Goal: Transaction & Acquisition: Download file/media

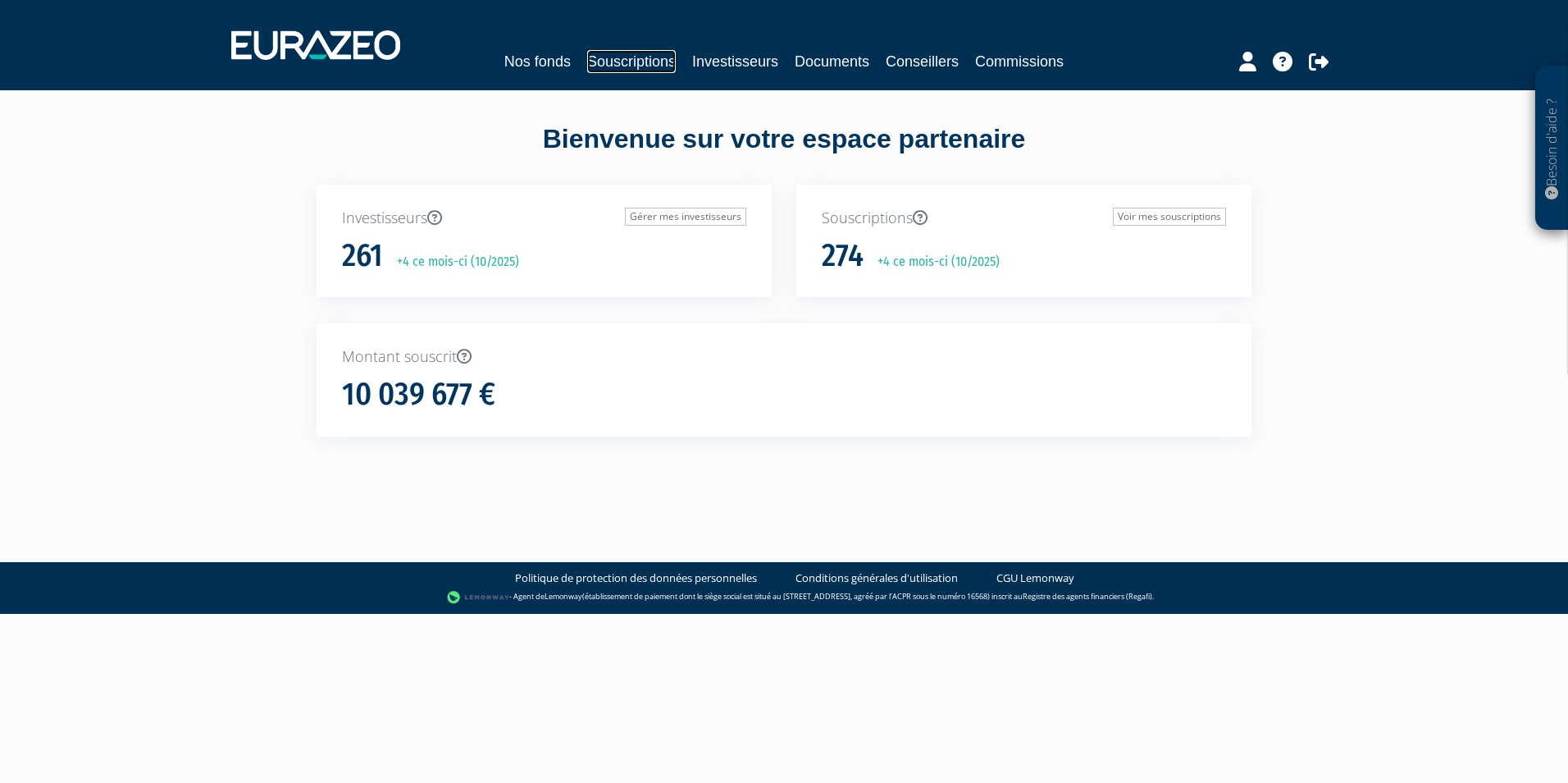
click at [605, 55] on link "Souscriptions" at bounding box center [632, 61] width 89 height 23
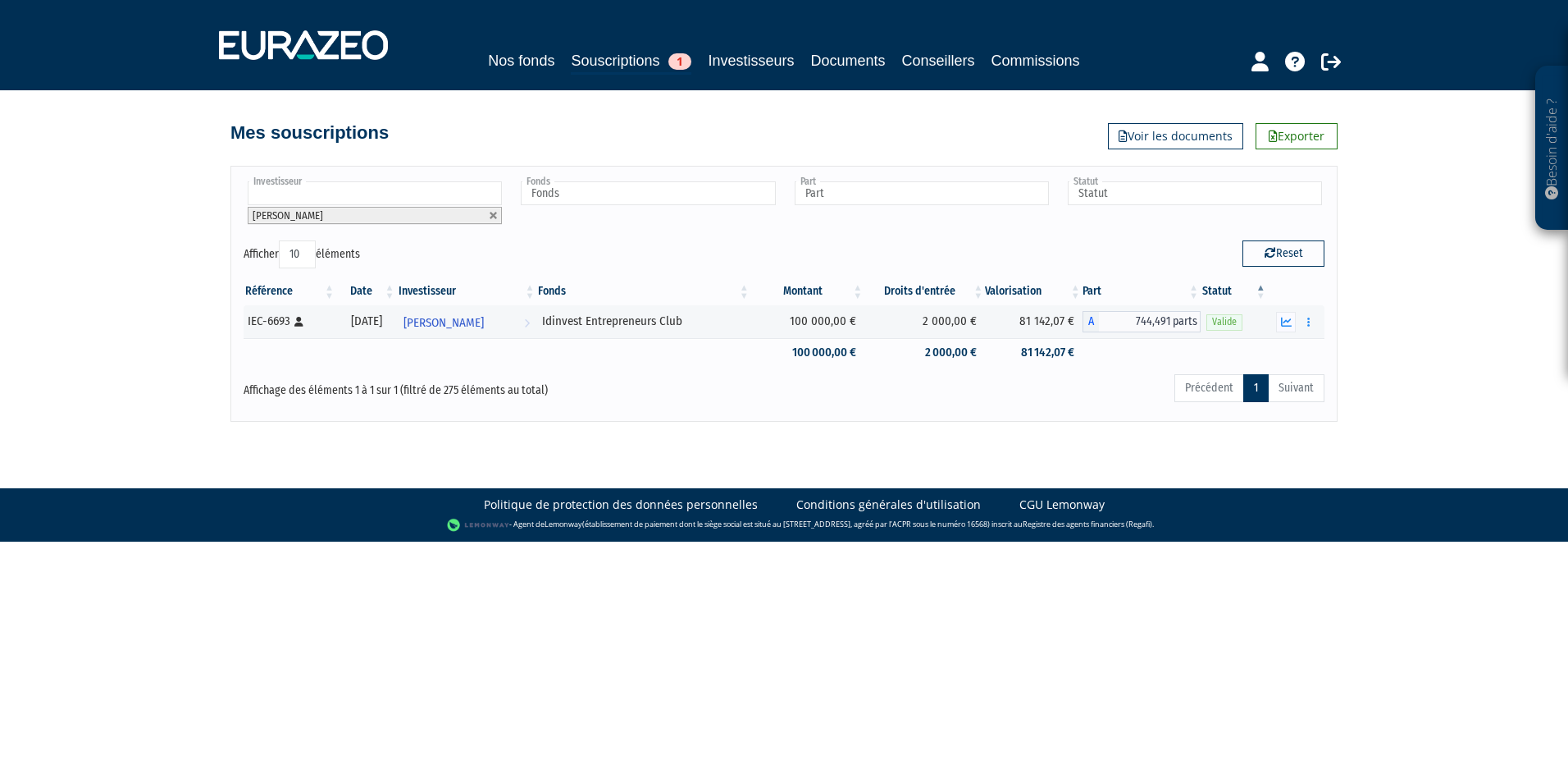
drag, startPoint x: 489, startPoint y: 214, endPoint x: 426, endPoint y: 204, distance: 63.8
click at [489, 214] on link at bounding box center [494, 216] width 10 height 10
type input "Investisseur"
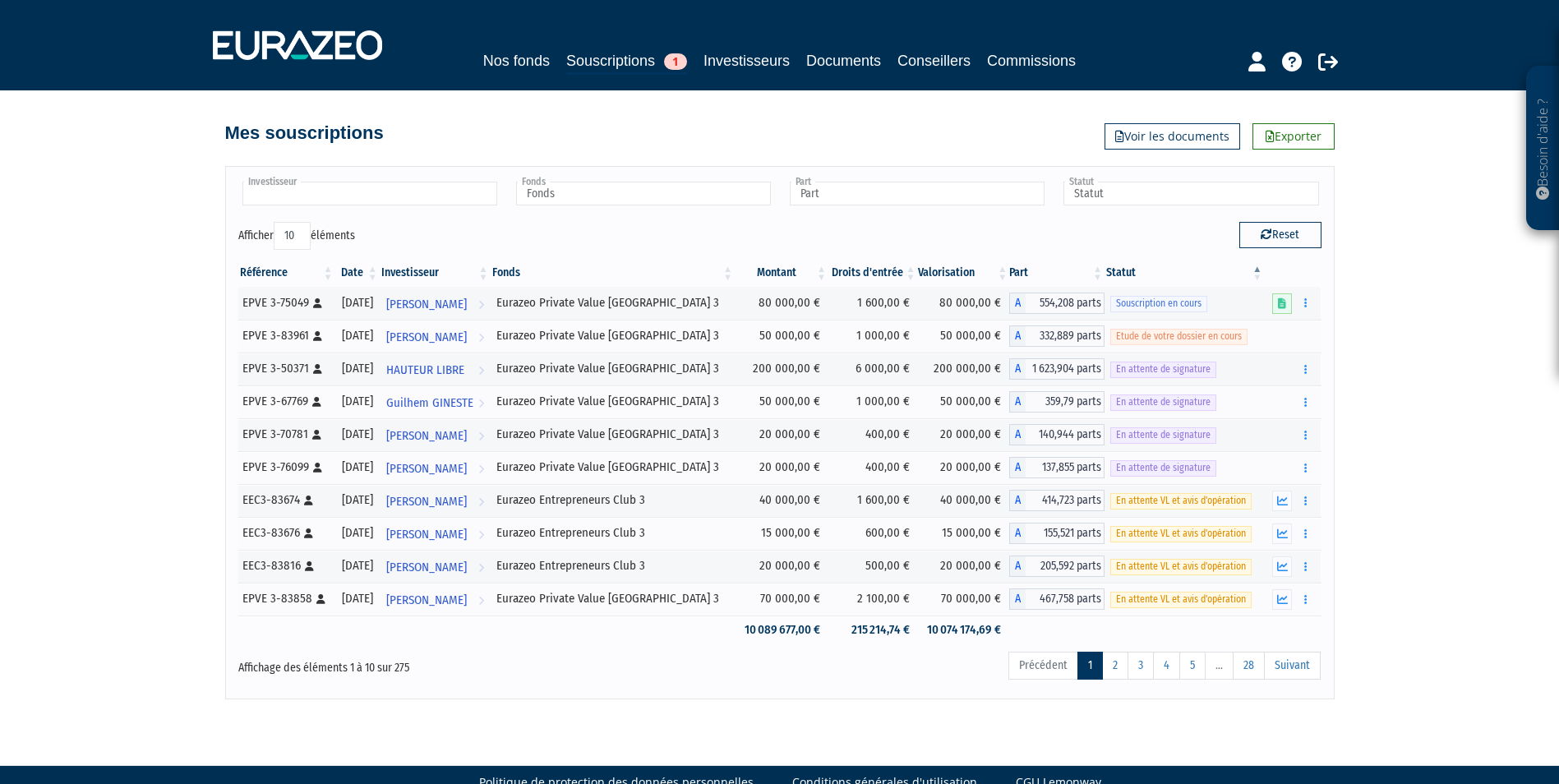
click at [348, 194] on input "text" at bounding box center [369, 194] width 255 height 24
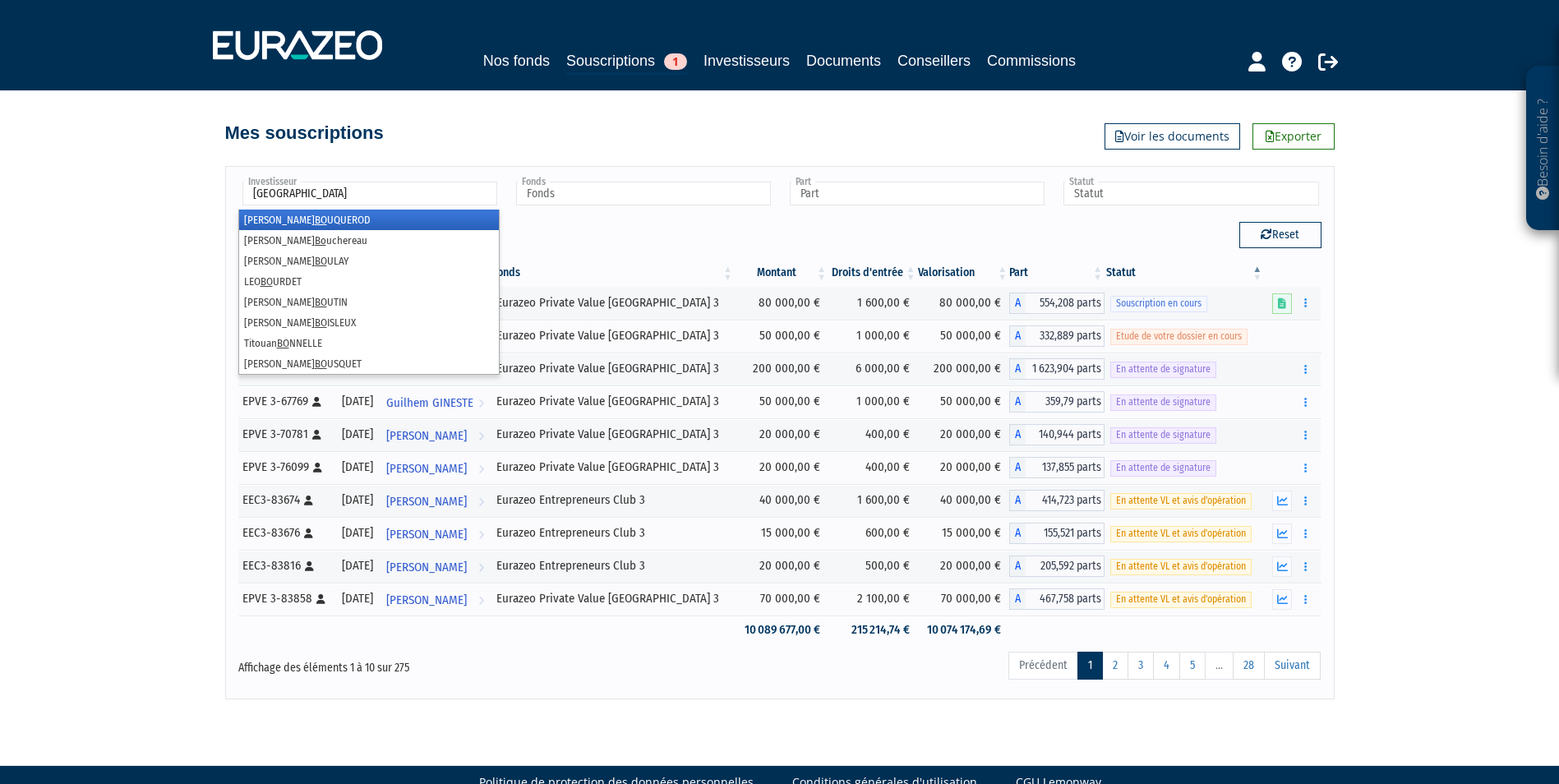
type input "bonne"
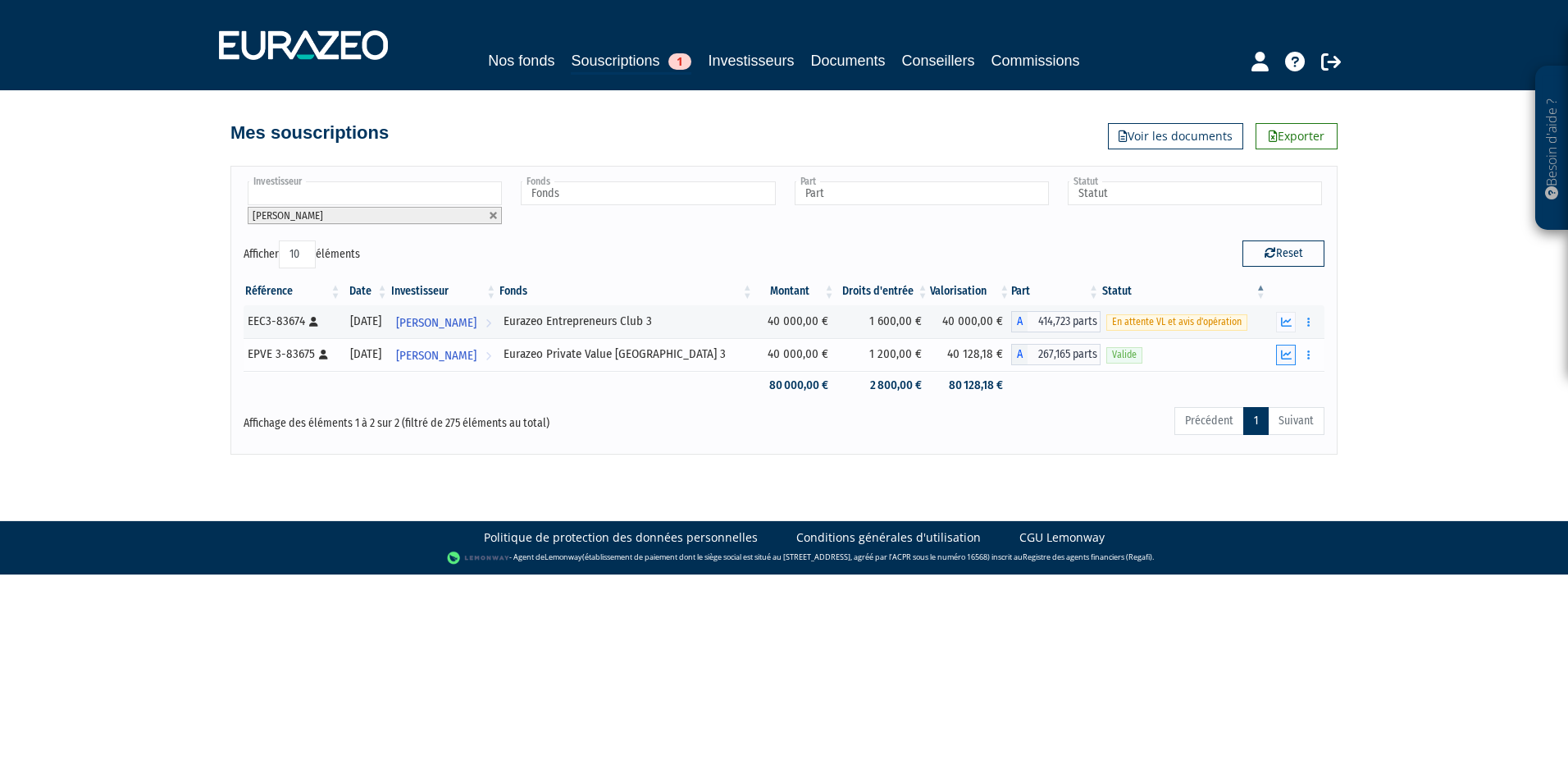
click at [1294, 361] on button "button" at bounding box center [1285, 354] width 20 height 20
click at [839, 54] on link "Documents" at bounding box center [848, 60] width 75 height 23
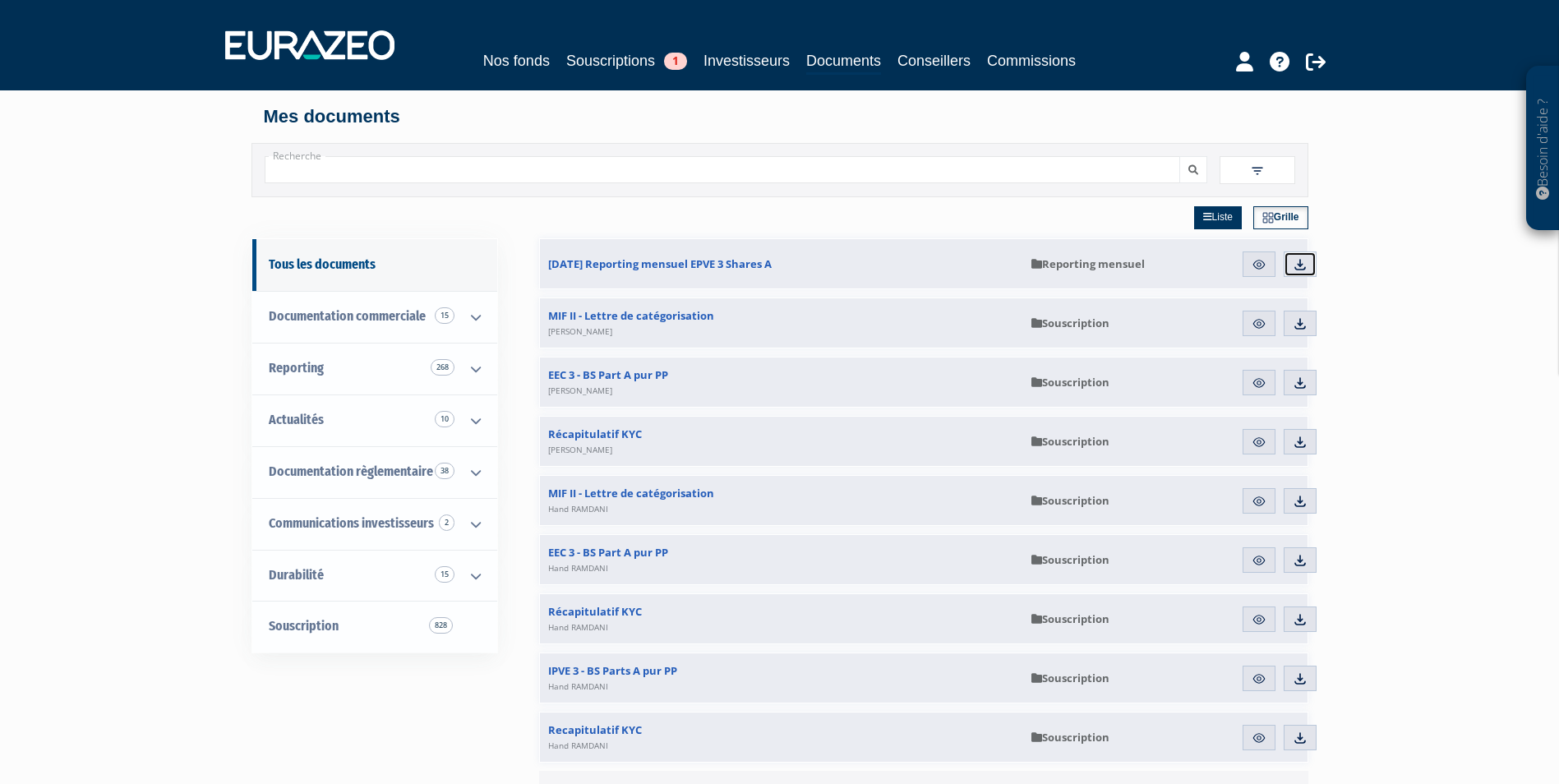
click at [1302, 265] on img at bounding box center [1300, 264] width 15 height 15
click at [394, 374] on link "Reporting 268" at bounding box center [375, 369] width 245 height 52
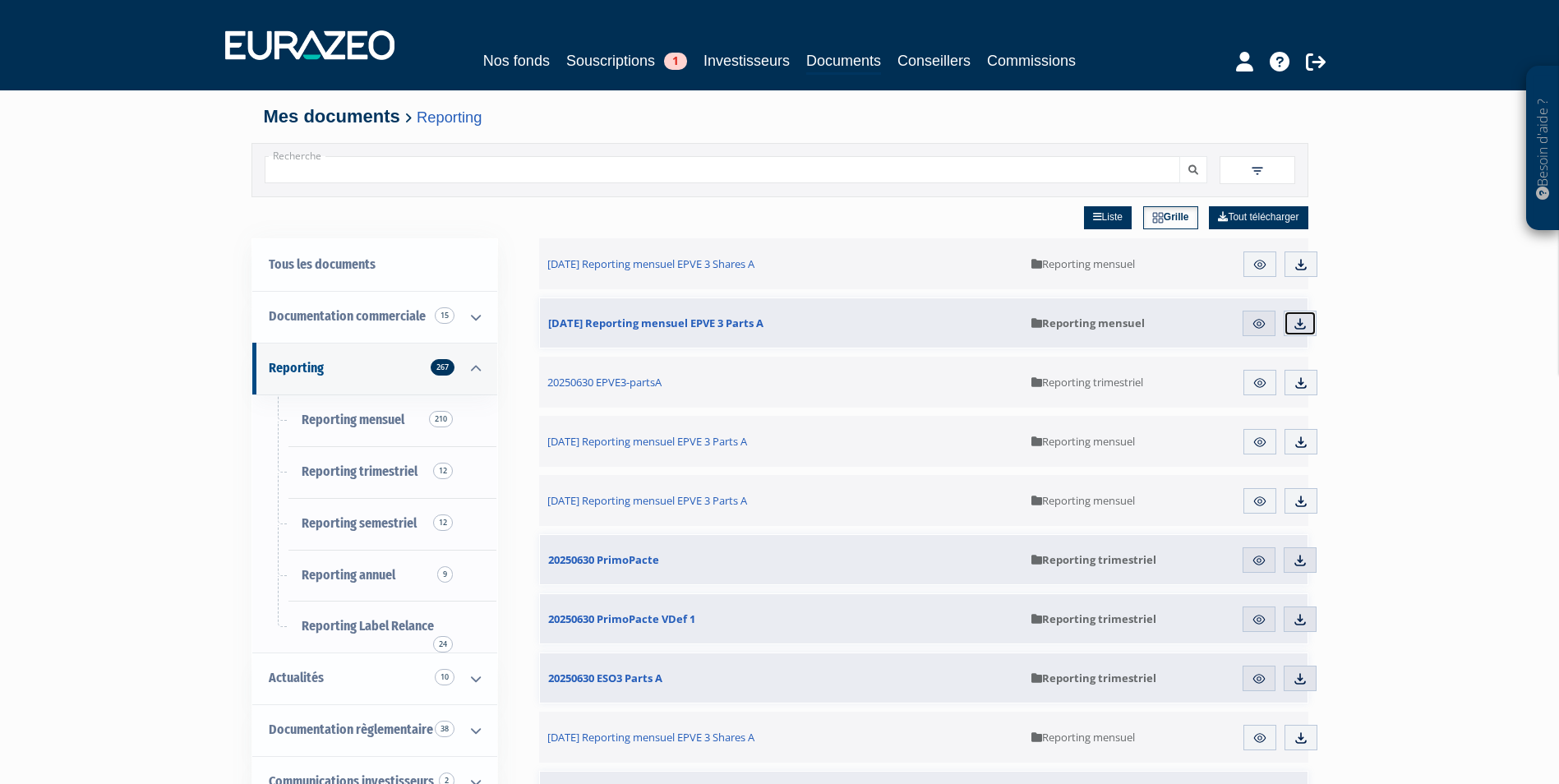
click at [1304, 326] on img at bounding box center [1300, 323] width 15 height 15
